Goal: Task Accomplishment & Management: Manage account settings

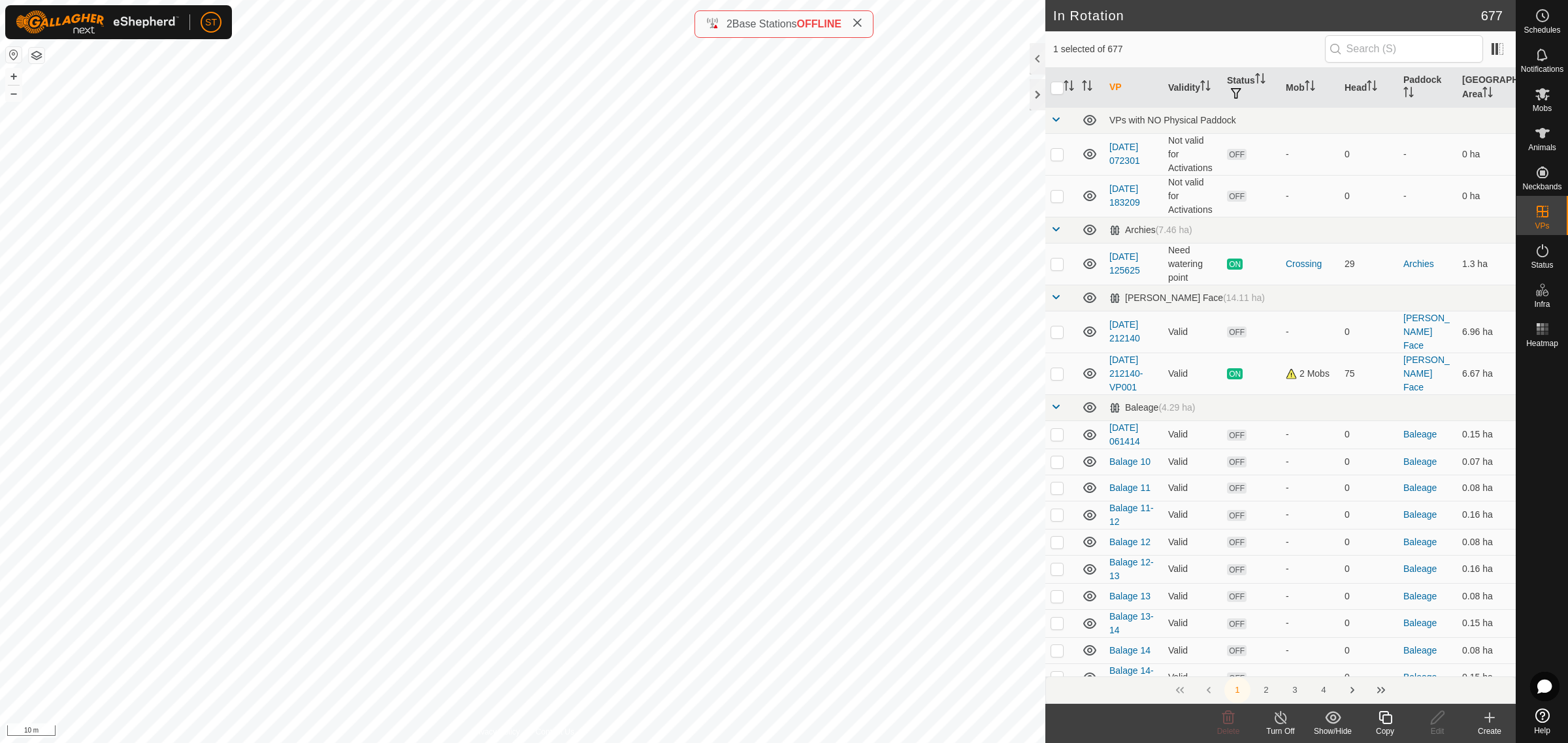
click at [1390, 720] on icon at bounding box center [1386, 718] width 16 height 15
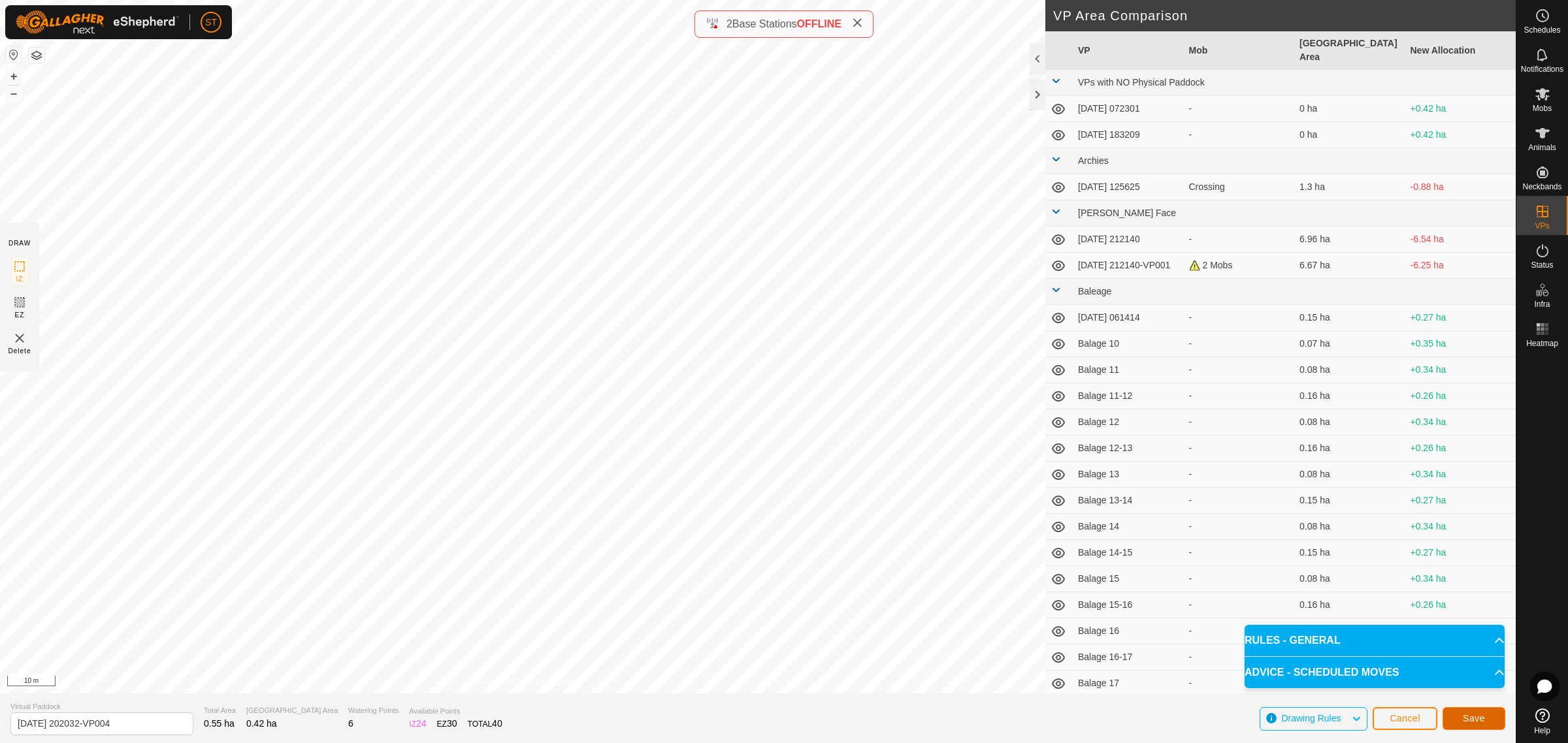
click at [1458, 723] on button "Save" at bounding box center [1473, 719] width 63 height 23
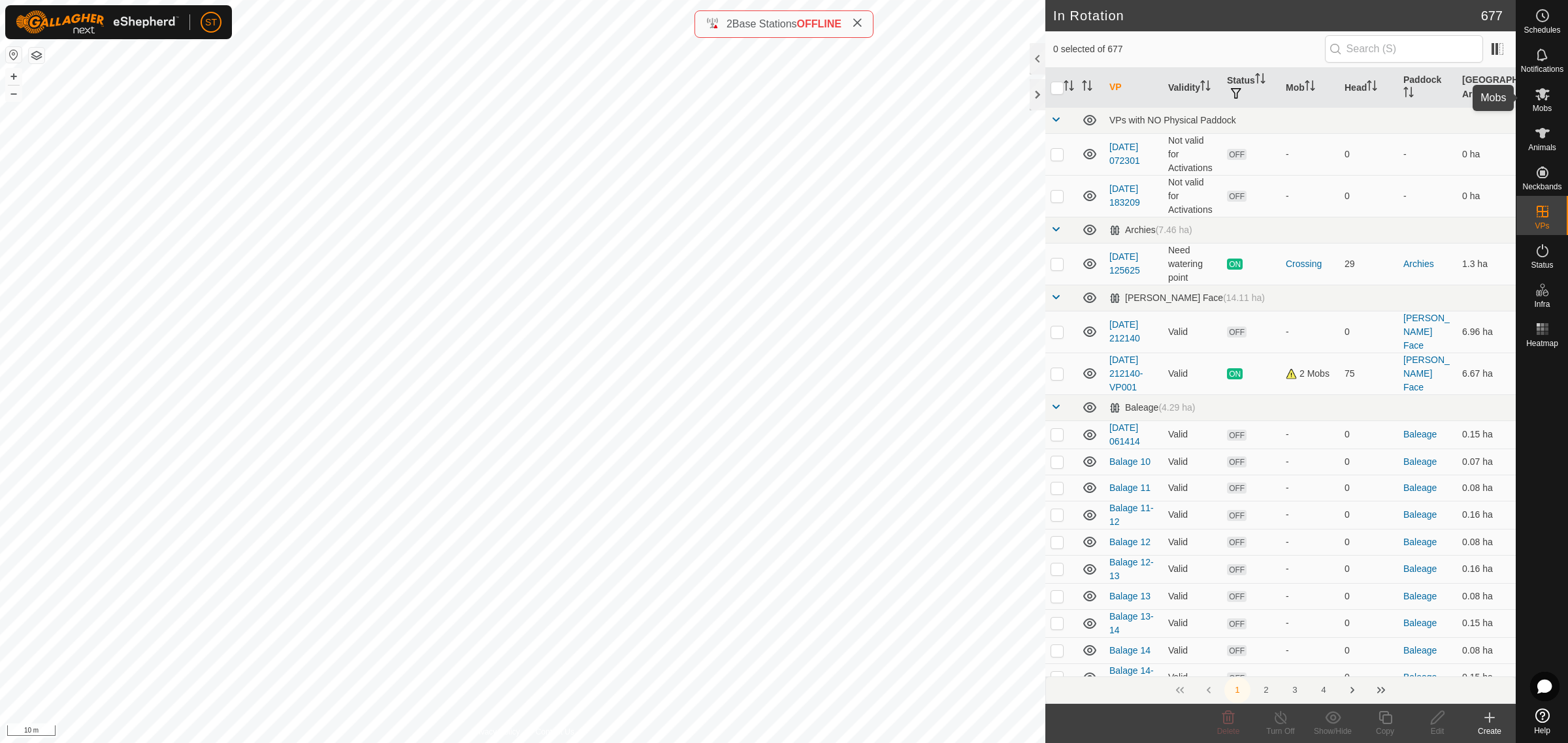
click at [1546, 93] on icon at bounding box center [1543, 93] width 14 height 13
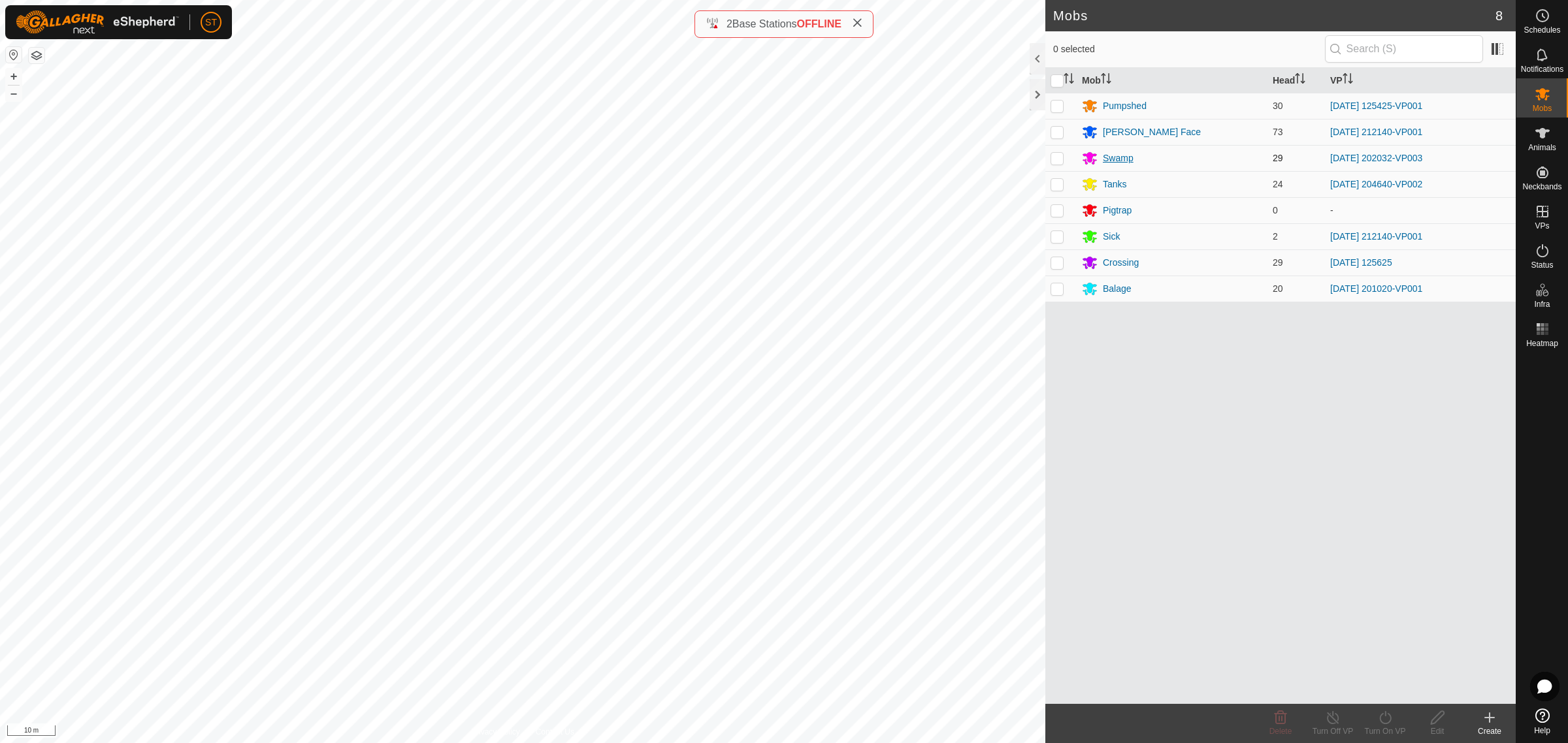
click at [1108, 159] on div "Swamp" at bounding box center [1119, 158] width 31 height 13
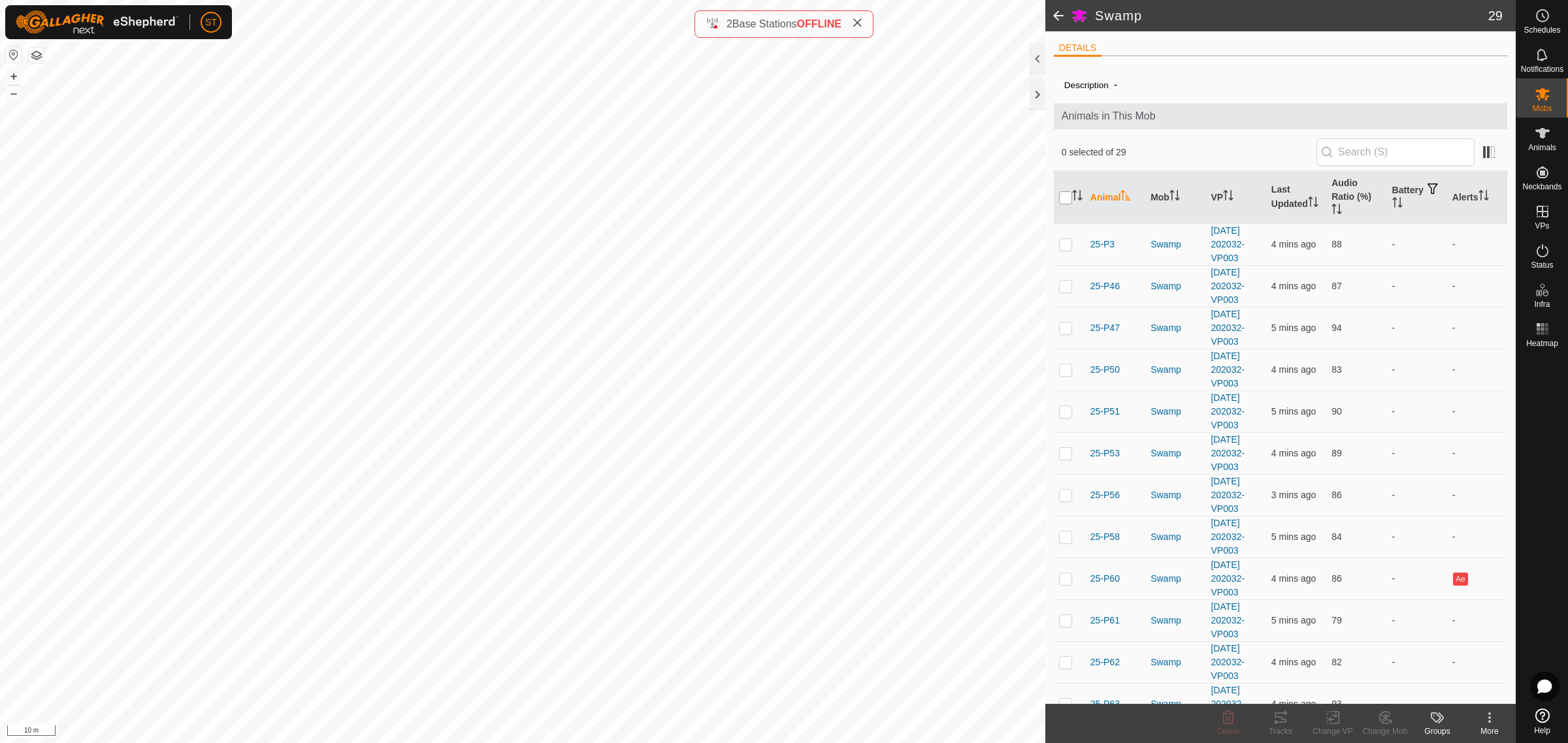
click at [1063, 198] on input "checkbox" at bounding box center [1067, 199] width 14 height 13
checkbox input "true"
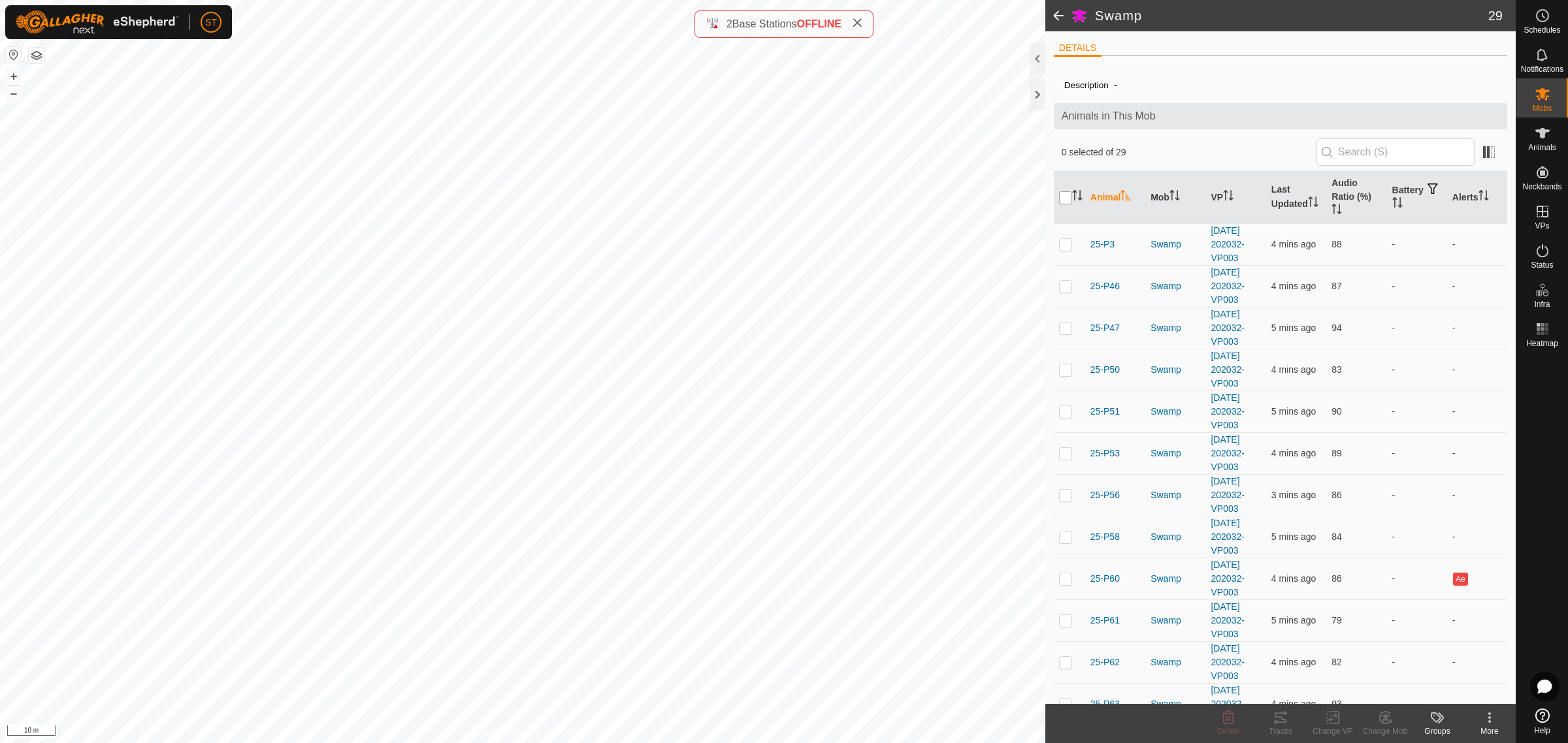
checkbox input "true"
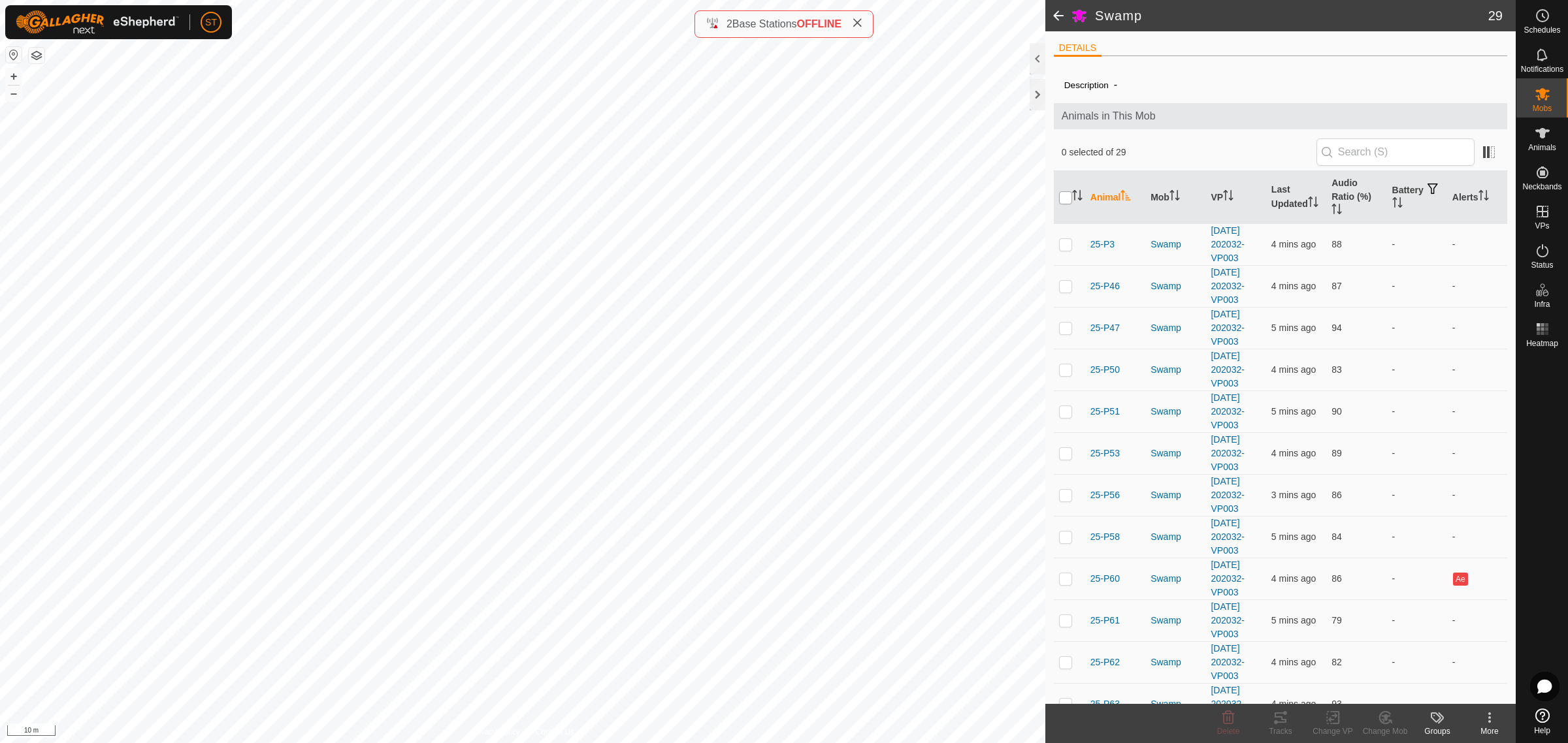
checkbox input "true"
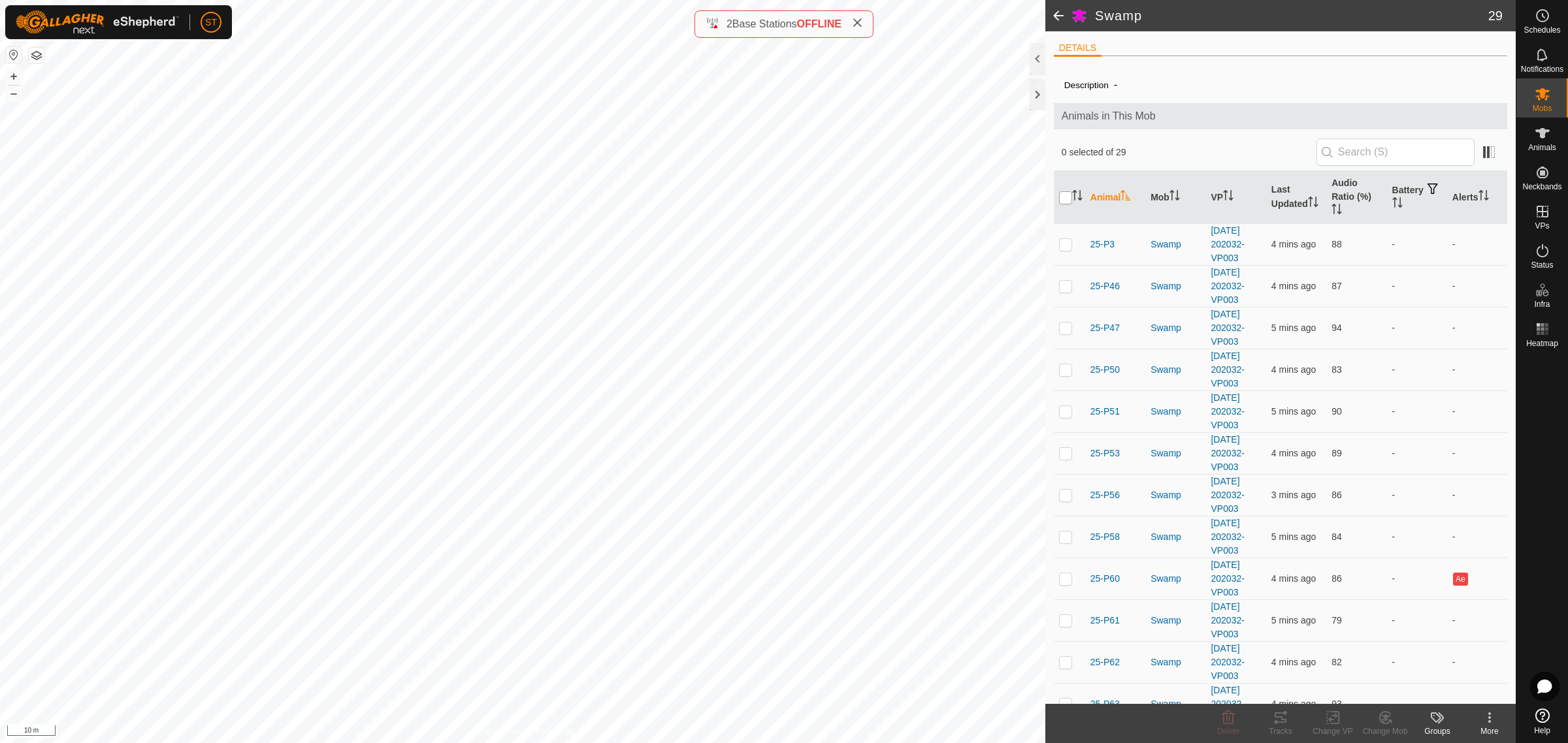
checkbox input "true"
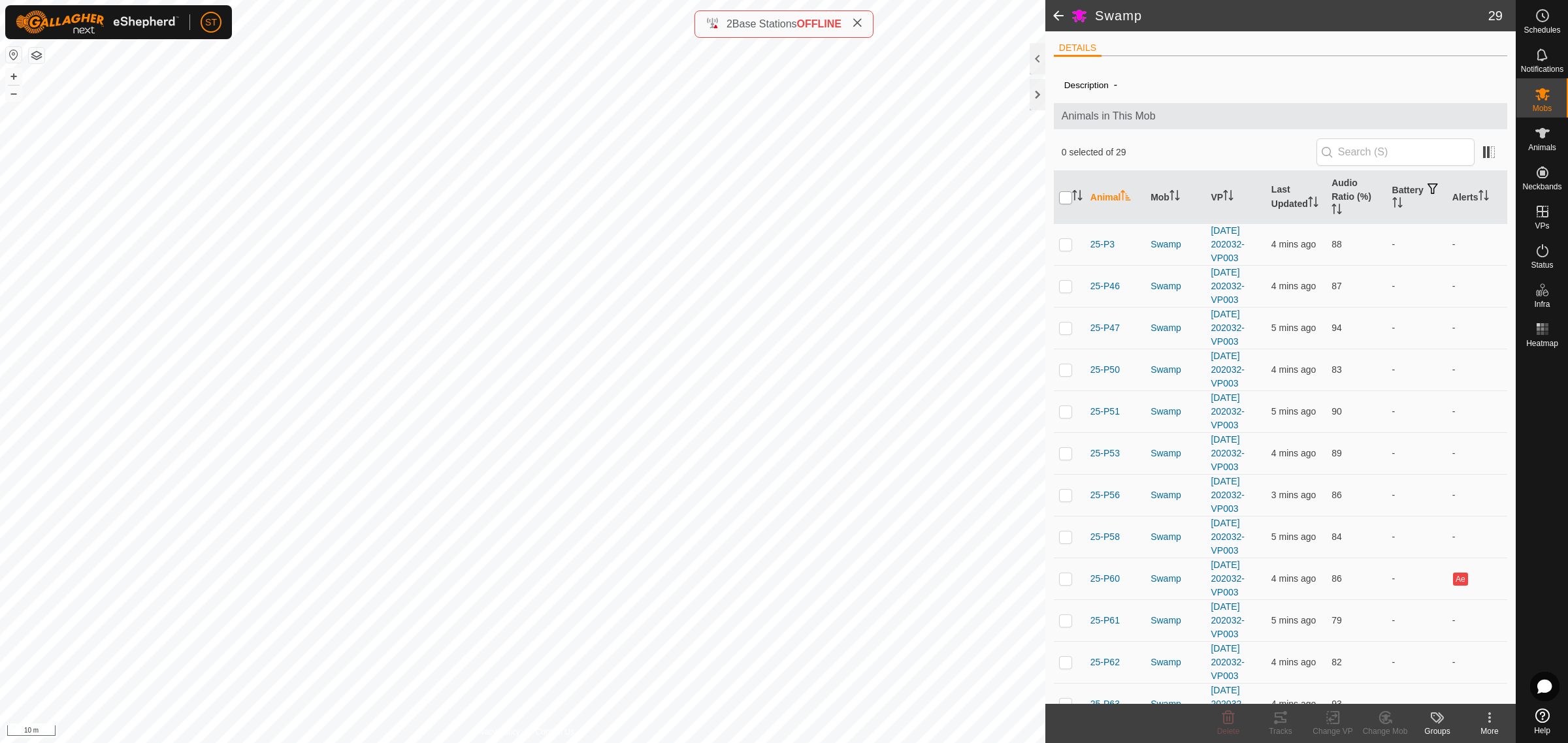
checkbox input "true"
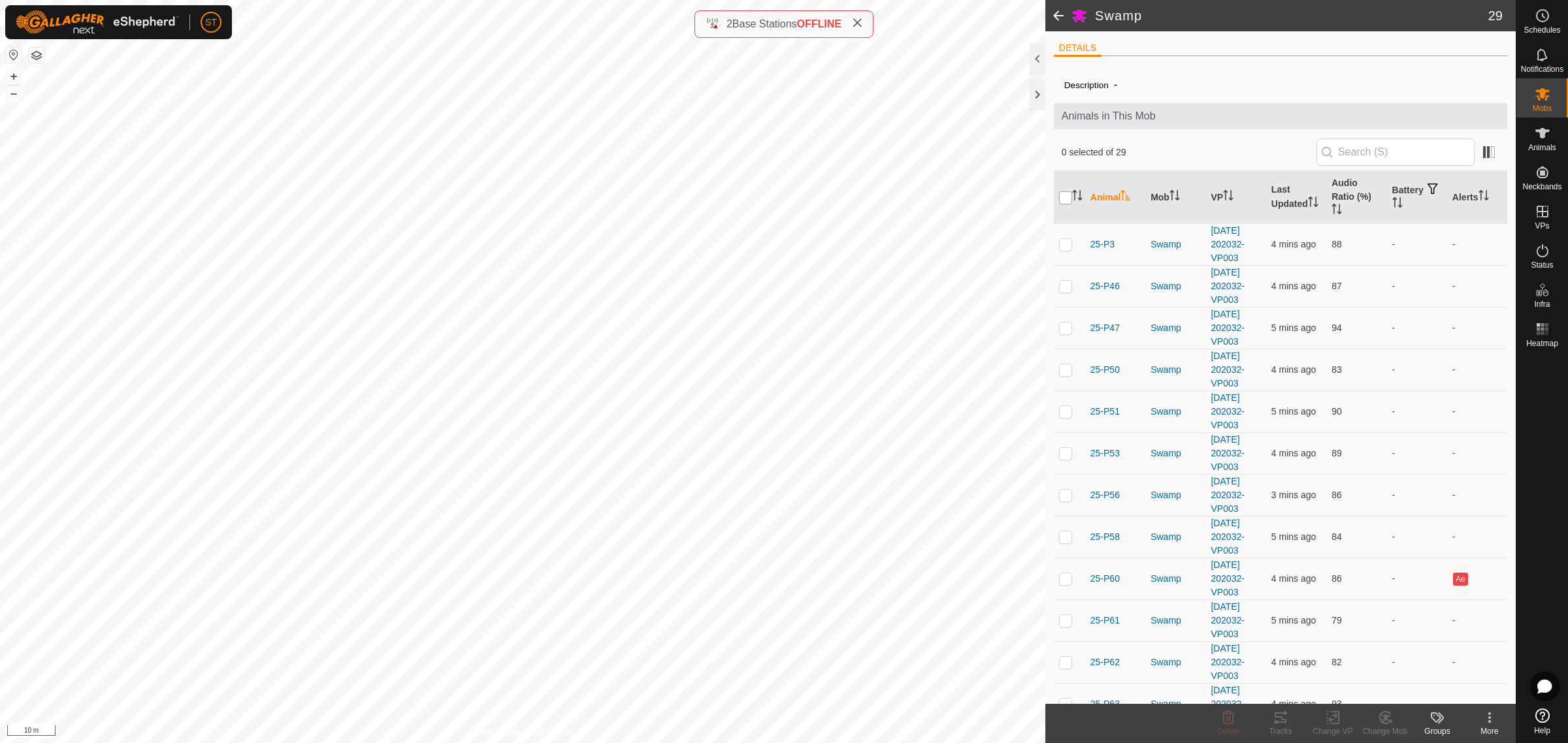
checkbox input "true"
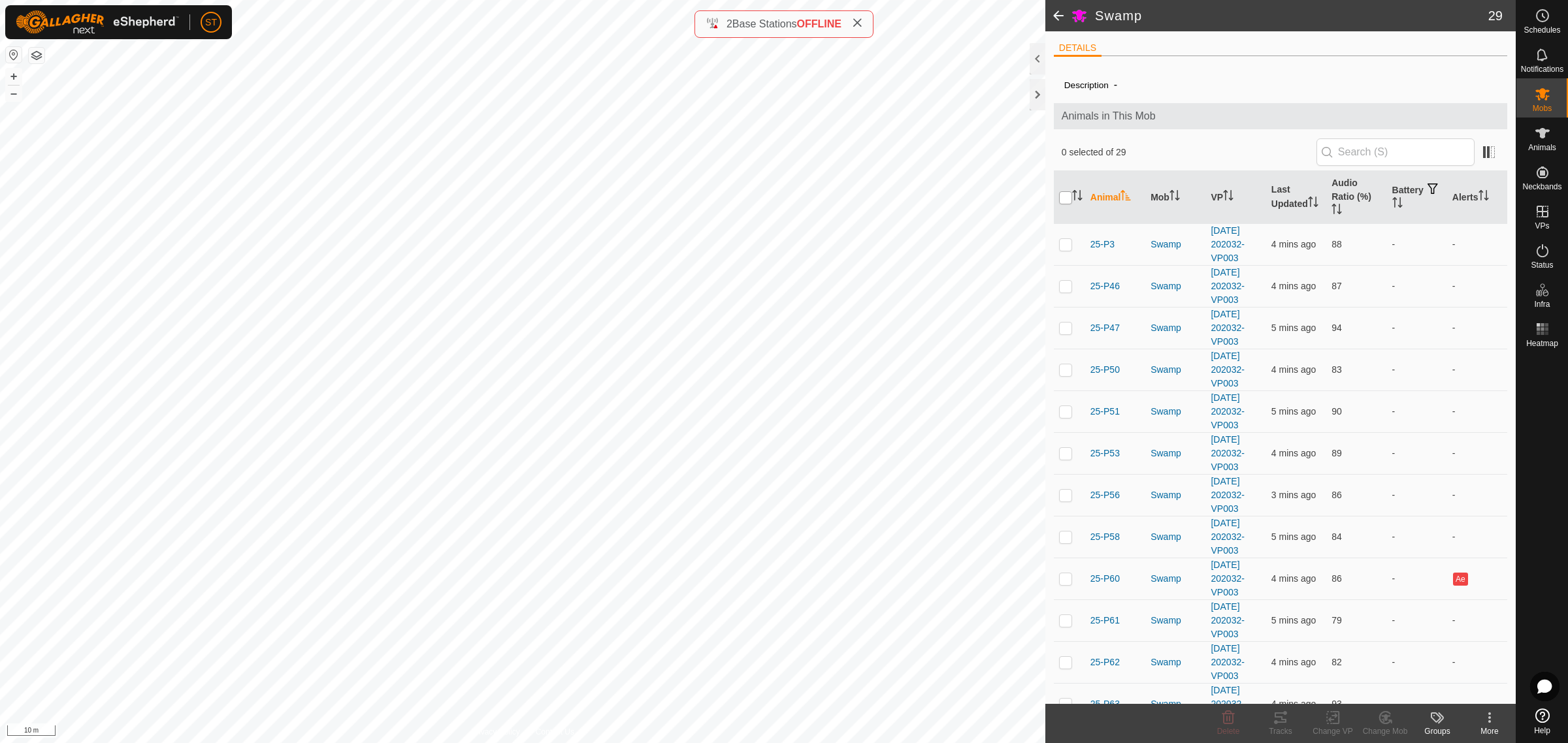
checkbox input "true"
click at [1332, 721] on icon at bounding box center [1333, 718] width 16 height 15
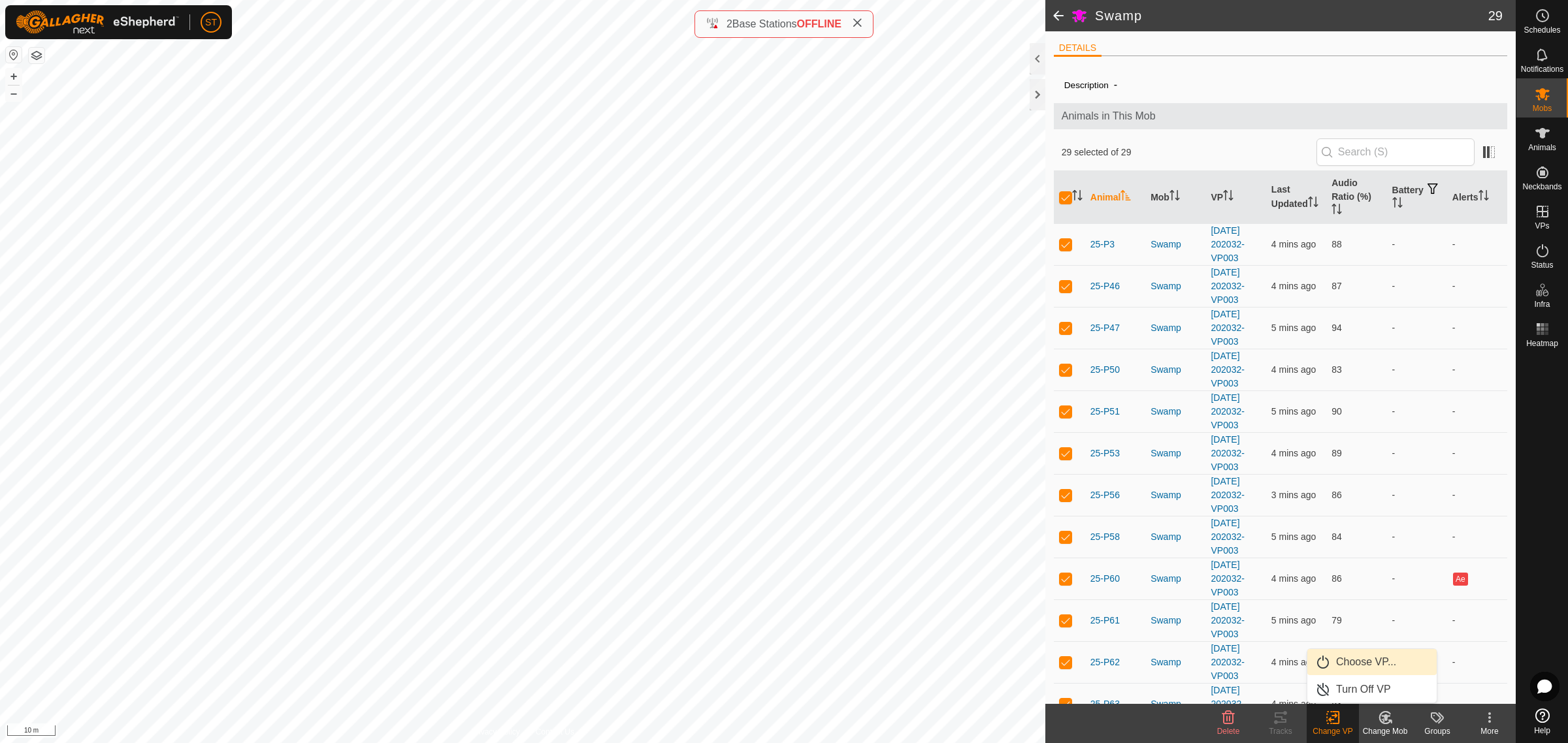
click at [1386, 668] on link "Choose VP..." at bounding box center [1372, 662] width 129 height 26
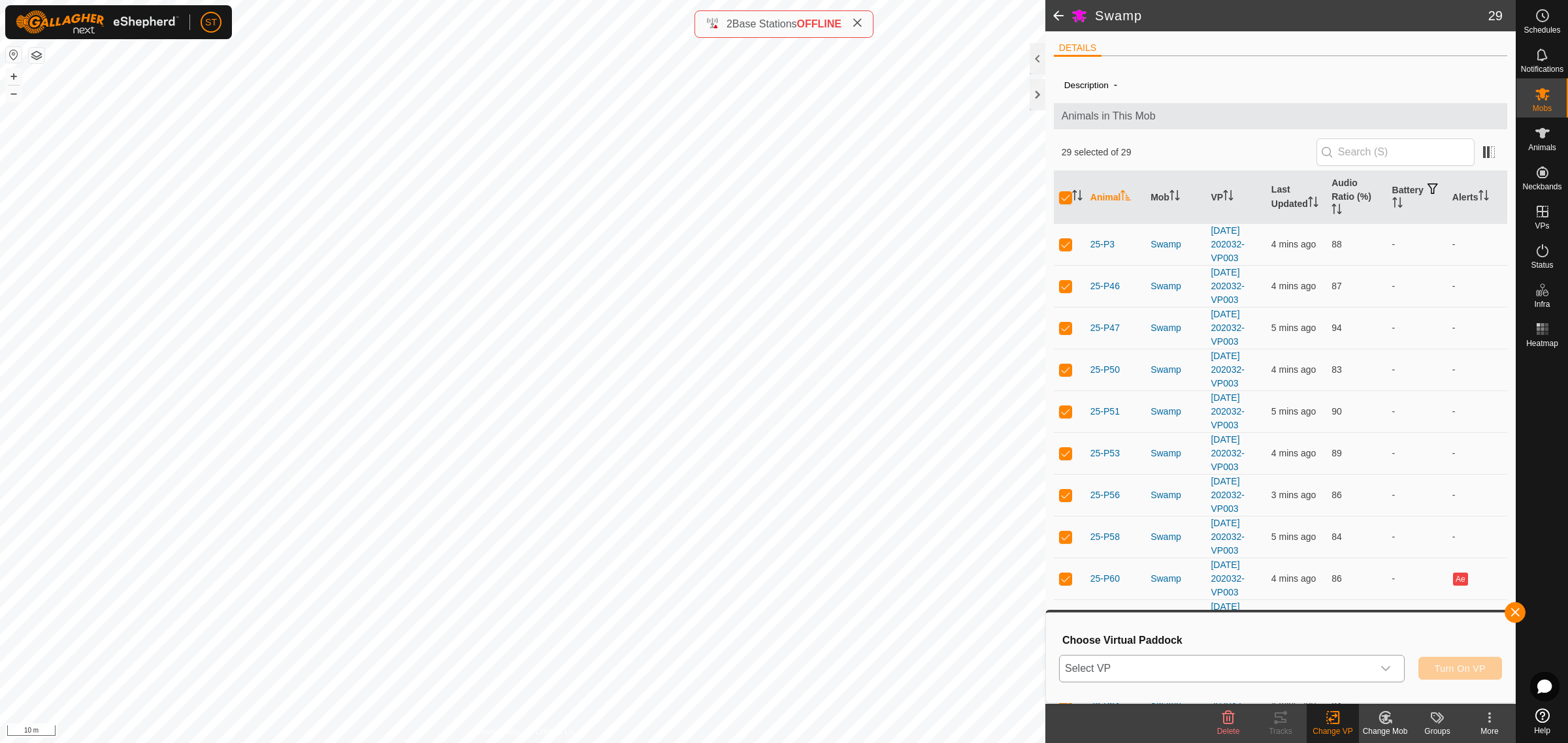
click at [1381, 670] on icon "dropdown trigger" at bounding box center [1386, 669] width 11 height 11
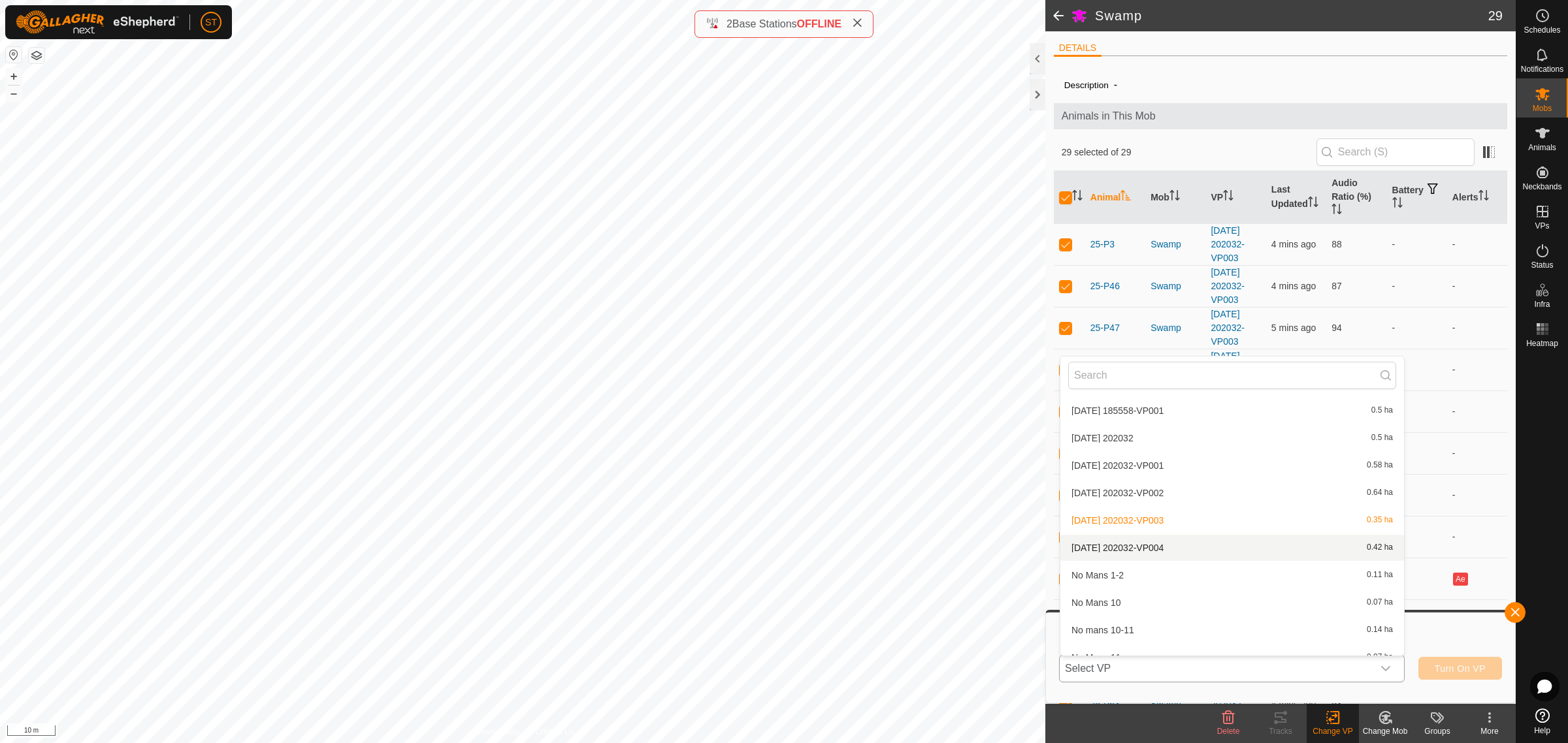
scroll to position [10204, 0]
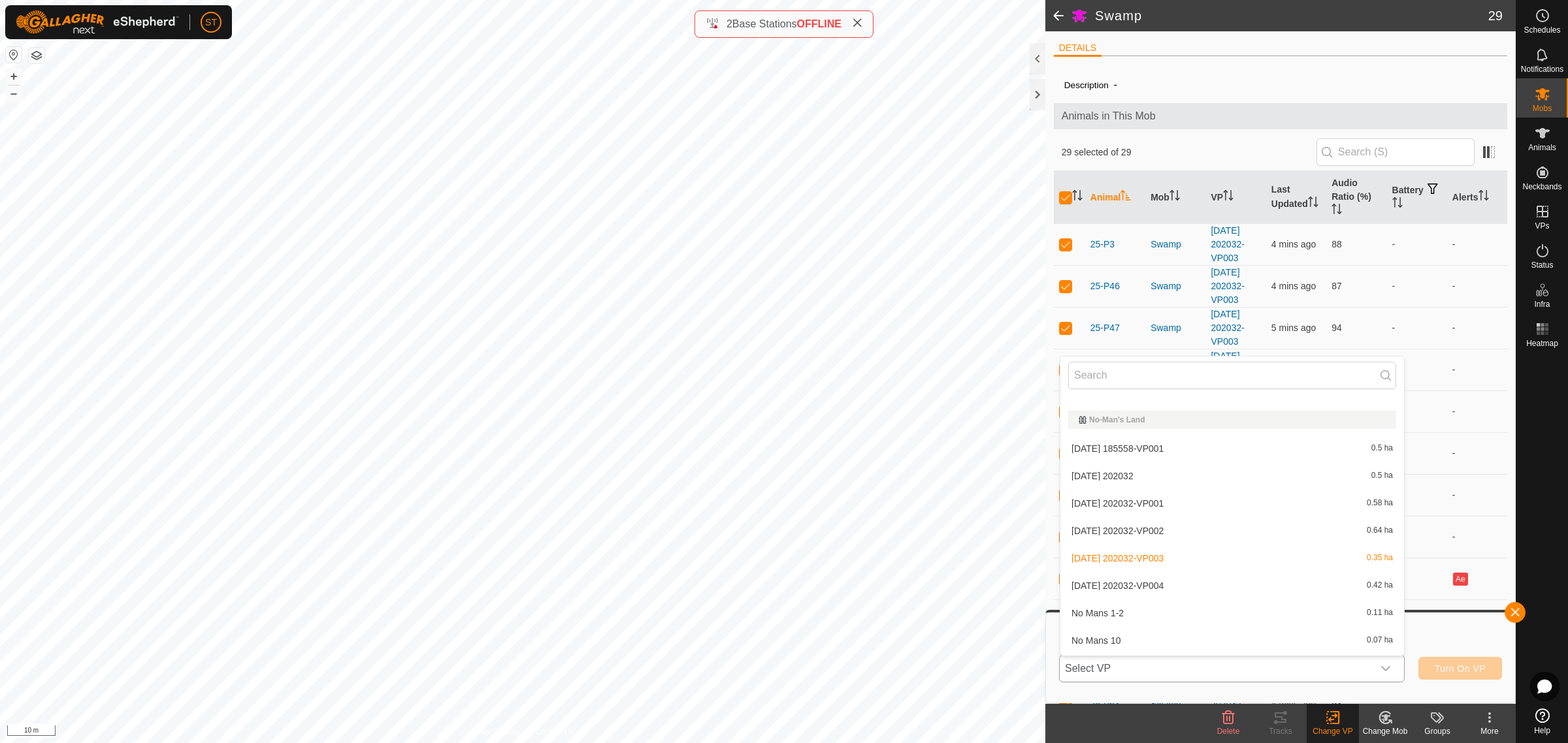
click at [1155, 580] on li "[DATE] 202032-VP004 0.42 ha" at bounding box center [1232, 585] width 343 height 26
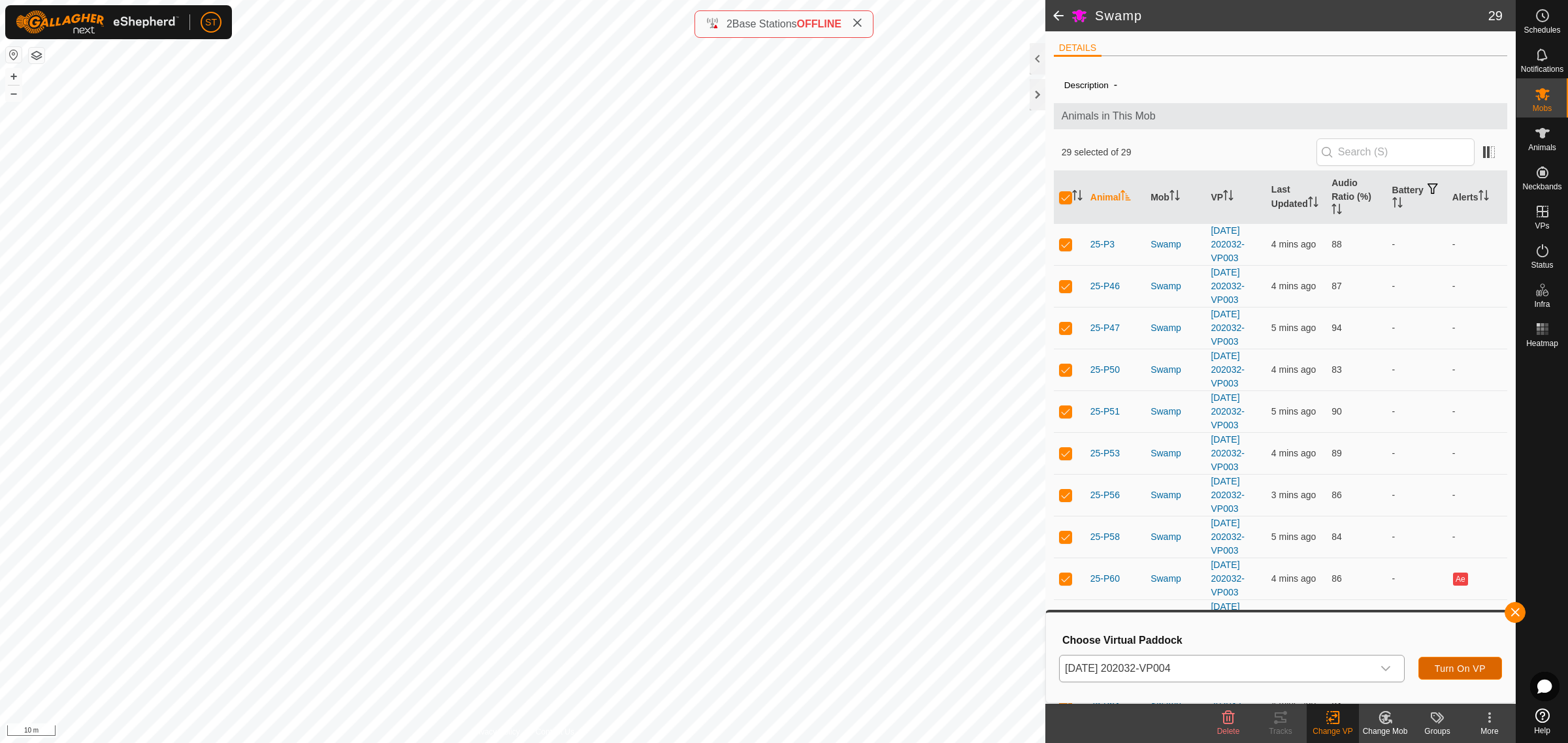
click at [1448, 671] on span "Turn On VP" at bounding box center [1460, 669] width 51 height 11
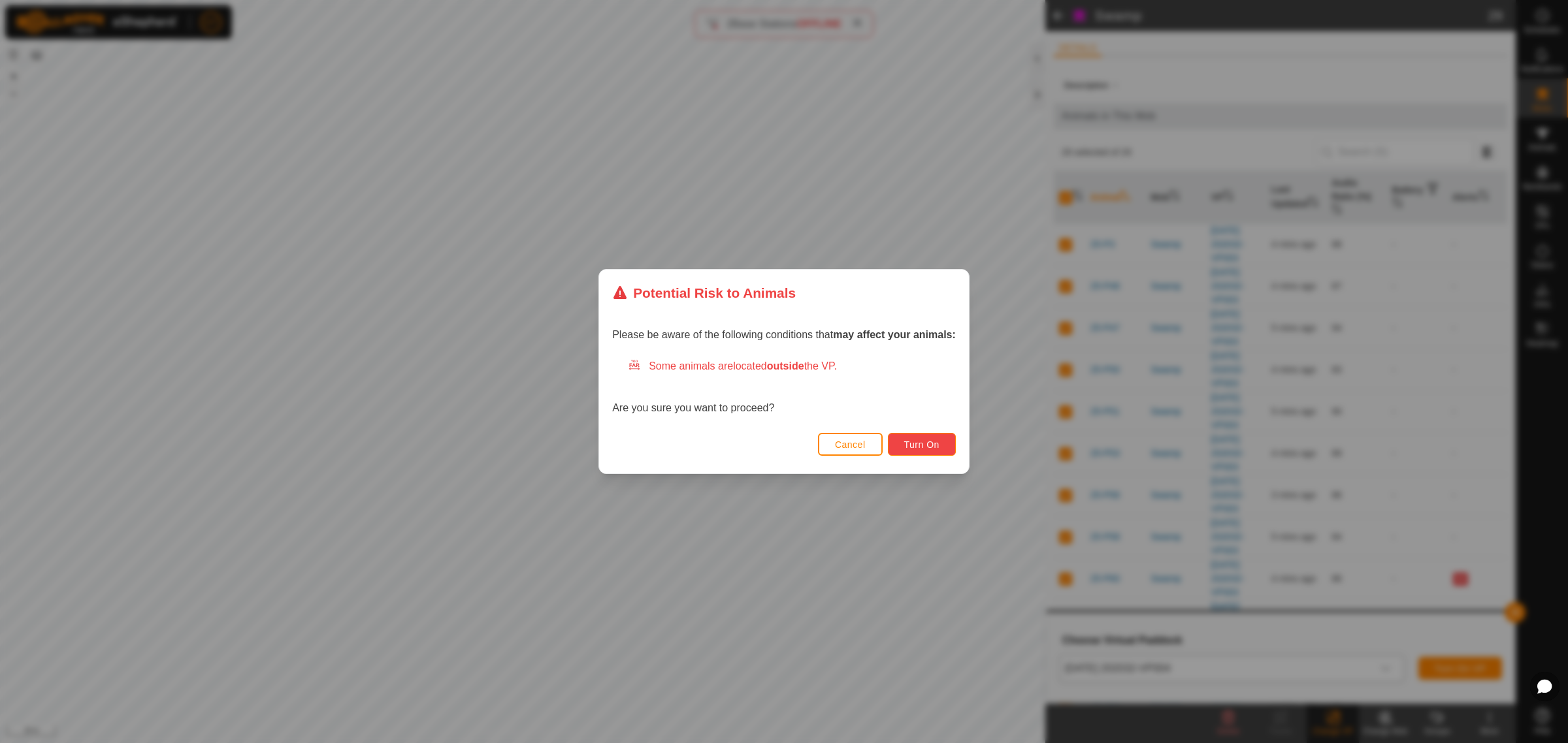
click at [932, 445] on span "Turn On" at bounding box center [922, 444] width 36 height 11
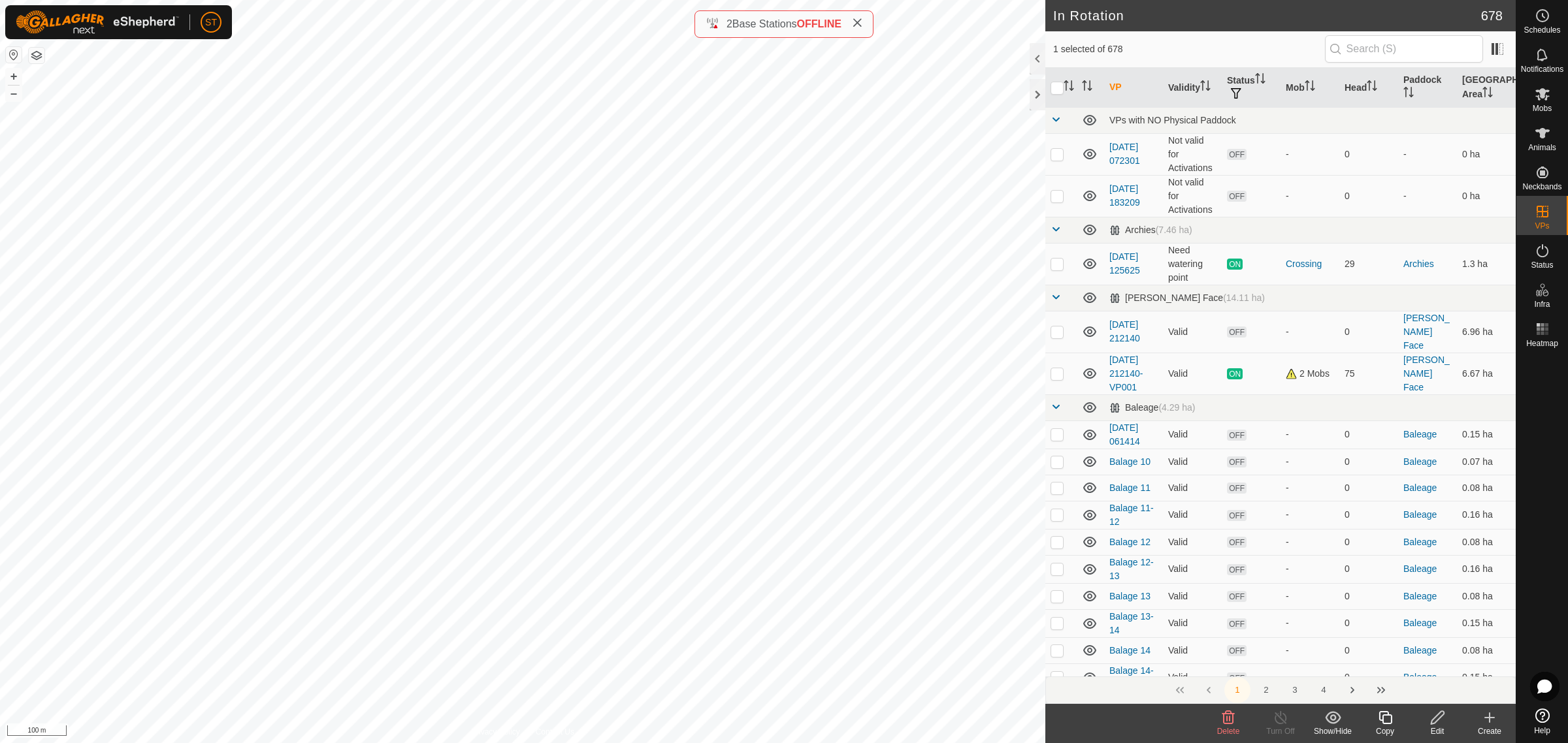
click at [1230, 724] on icon at bounding box center [1229, 718] width 13 height 13
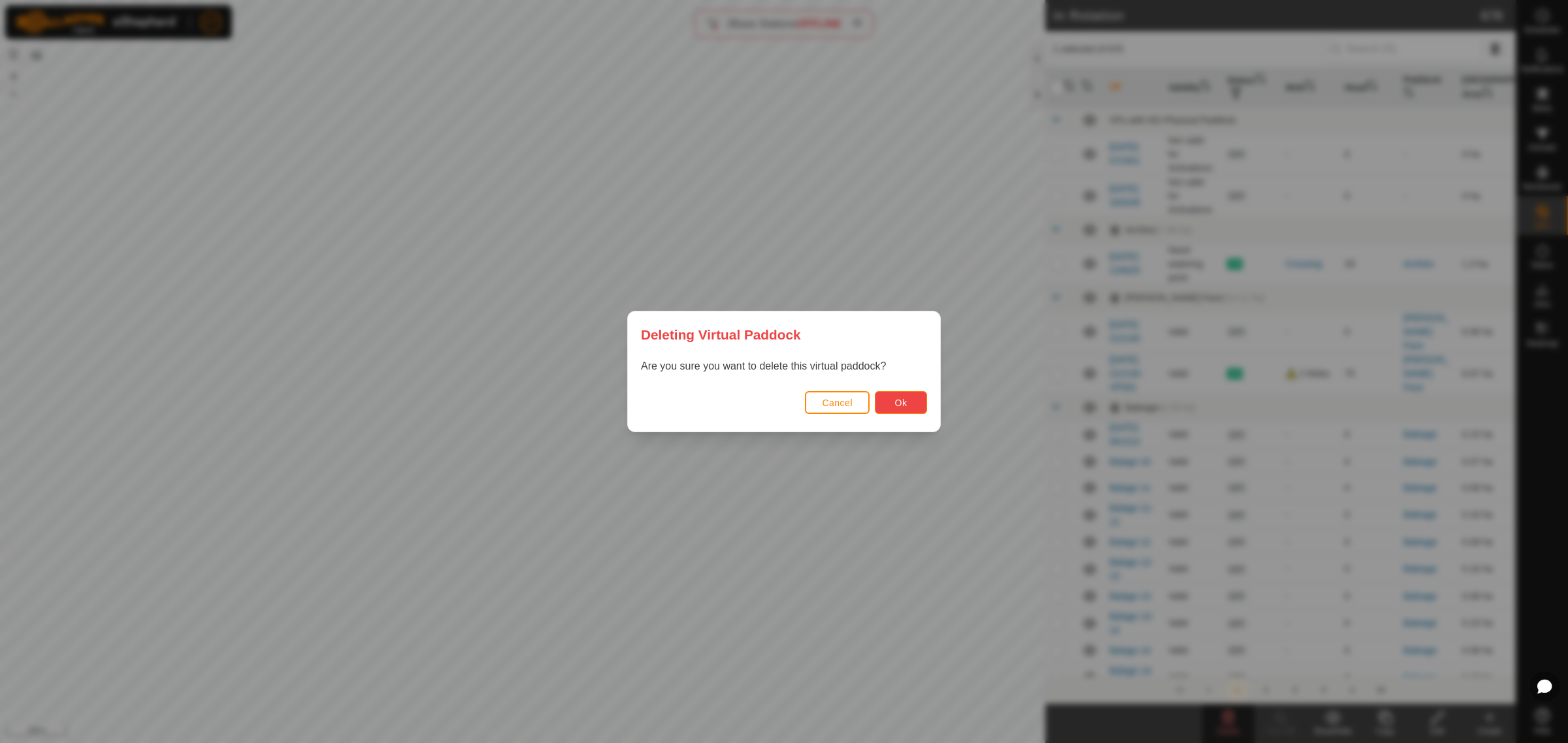
click at [911, 403] on button "Ok" at bounding box center [901, 403] width 52 height 23
